Goal: Task Accomplishment & Management: Use online tool/utility

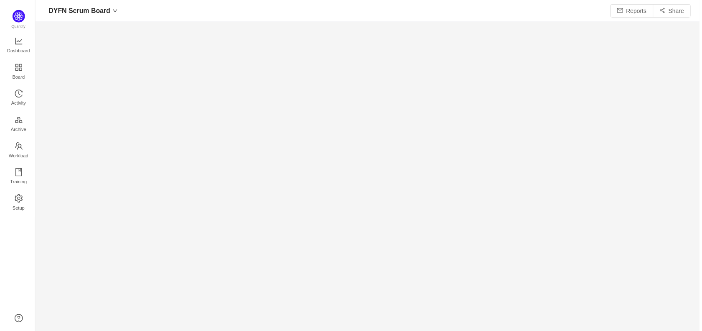
scroll to position [318, 650]
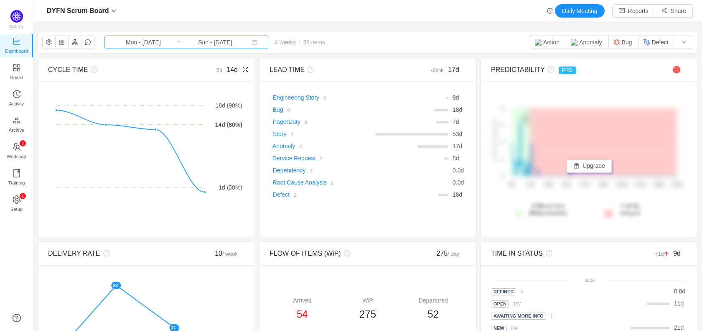
click at [157, 43] on input "Mon - [DATE]" at bounding box center [144, 42] width 68 height 9
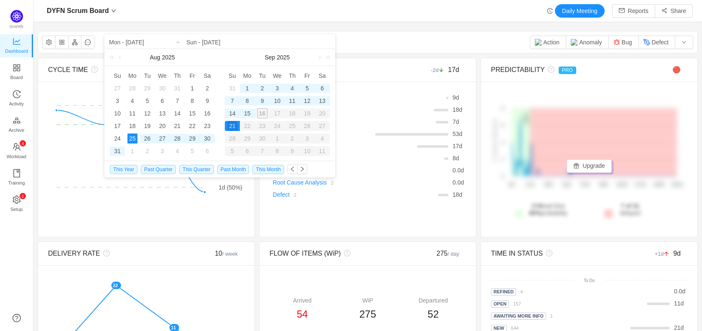
click at [283, 102] on td "10" at bounding box center [277, 100] width 15 height 13
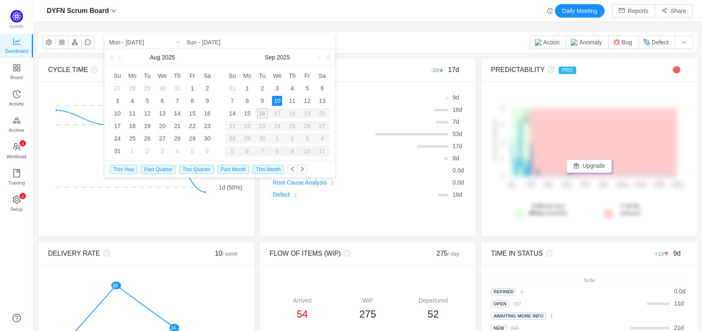
click at [279, 102] on div "10" at bounding box center [277, 101] width 10 height 10
type input "Wed - [DATE]"
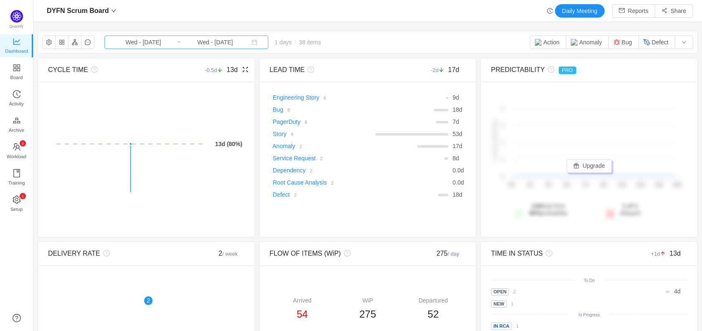
click at [210, 43] on input "Wed - [DATE]" at bounding box center [215, 42] width 68 height 9
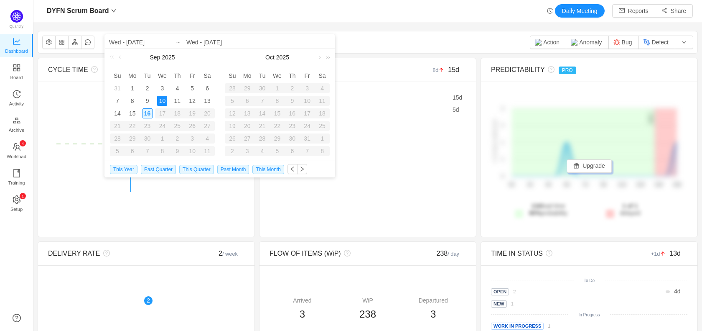
click at [147, 112] on div "16" at bounding box center [148, 113] width 10 height 10
click at [162, 87] on div "3" at bounding box center [162, 88] width 10 height 10
type input "Wed - [DATE]"
type input "Tue - [DATE]"
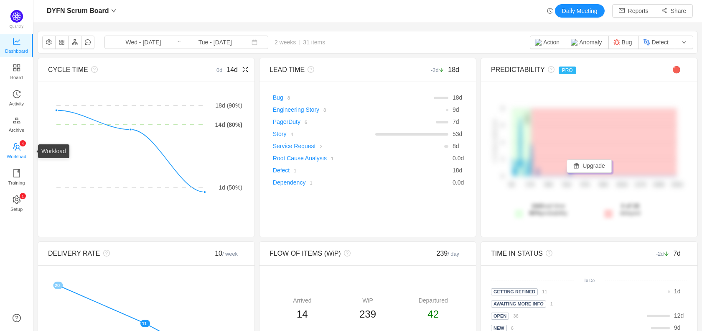
click at [20, 150] on span "Workload" at bounding box center [17, 156] width 20 height 17
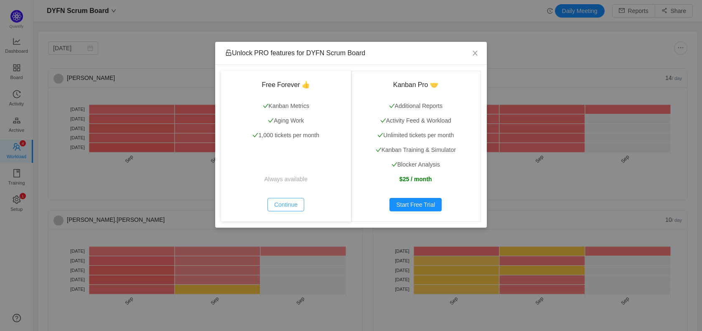
click at [290, 202] on button "Continue" at bounding box center [286, 204] width 37 height 13
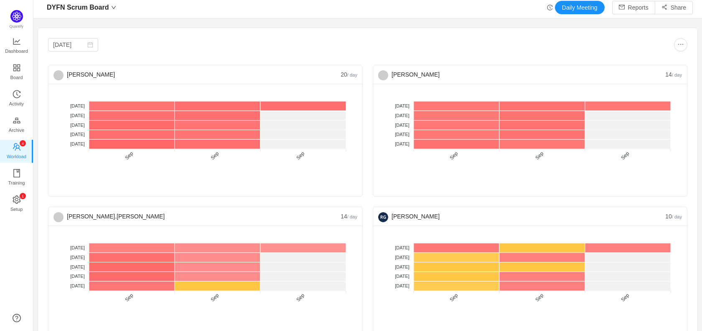
scroll to position [5, 0]
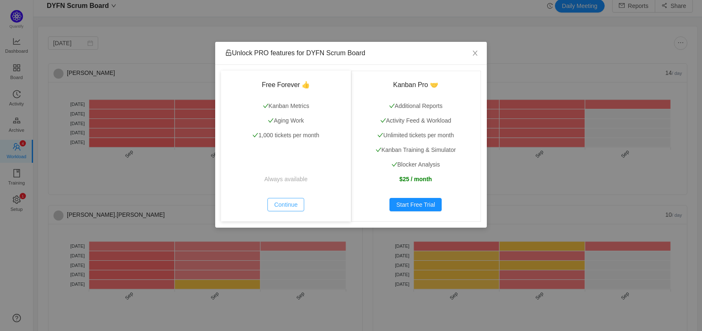
click at [292, 204] on button "Continue" at bounding box center [286, 204] width 37 height 13
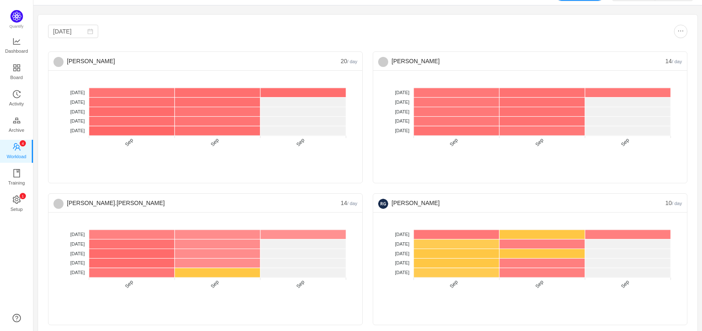
scroll to position [22, 0]
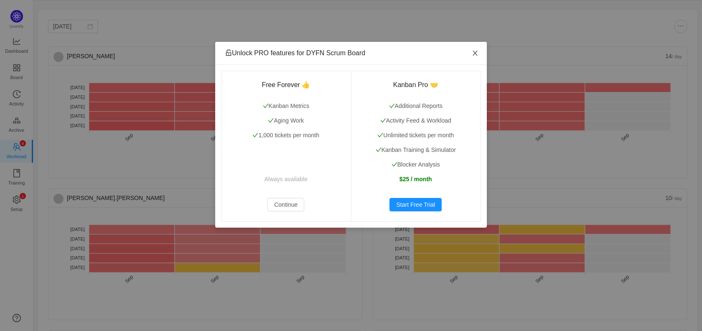
click at [476, 51] on icon "icon: close" at bounding box center [475, 53] width 7 height 7
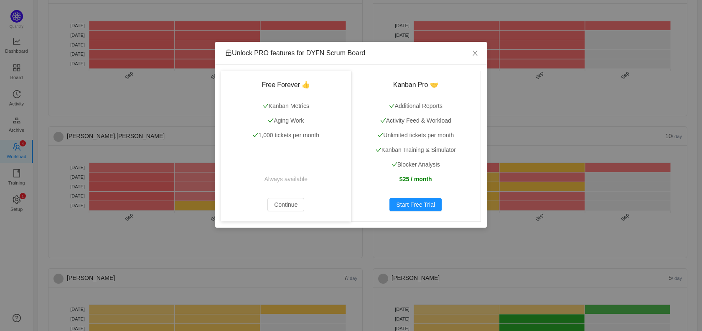
scroll to position [110, 0]
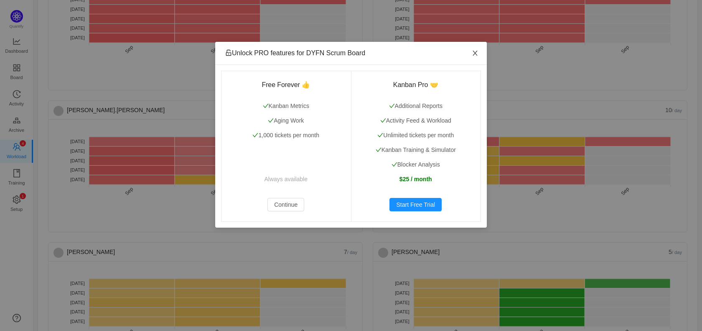
click at [474, 53] on icon "icon: close" at bounding box center [475, 53] width 5 height 5
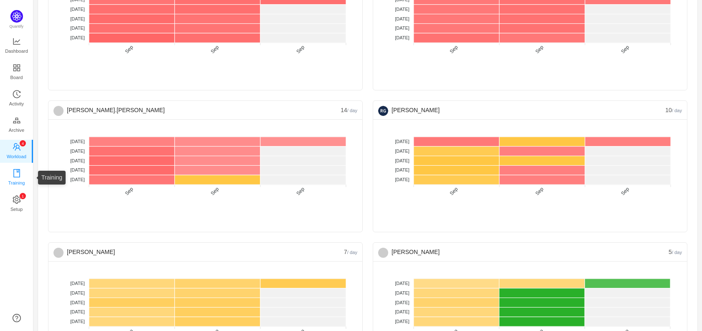
click at [20, 174] on span "Training" at bounding box center [16, 182] width 17 height 17
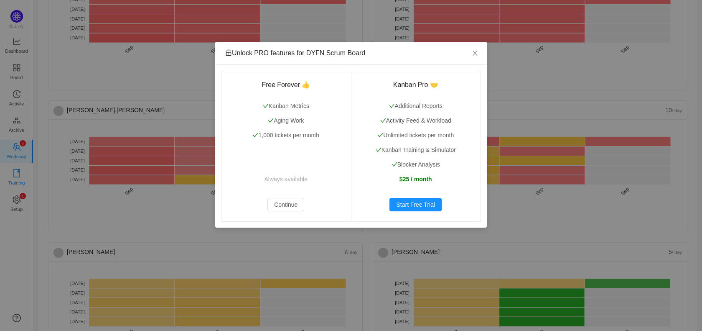
scroll to position [3, 0]
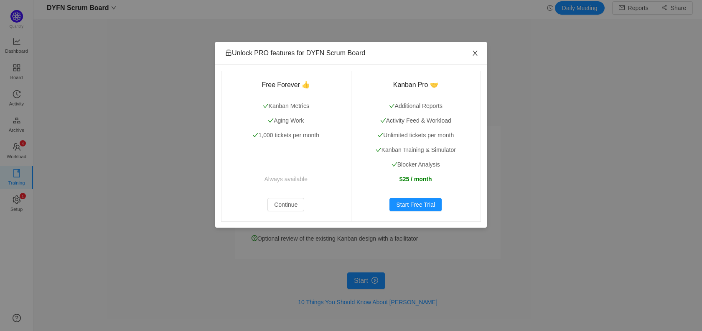
click at [474, 54] on icon "icon: close" at bounding box center [475, 53] width 5 height 5
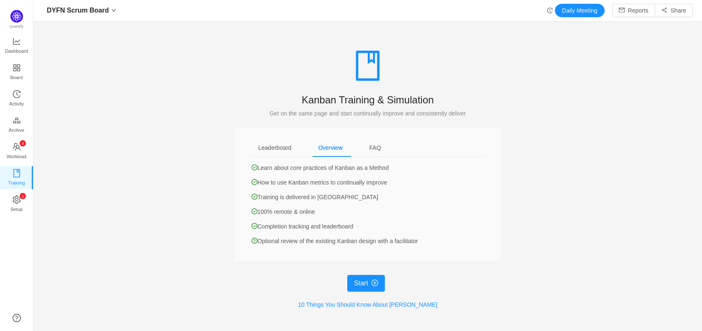
scroll to position [0, 0]
